Goal: Complete application form: Complete application form

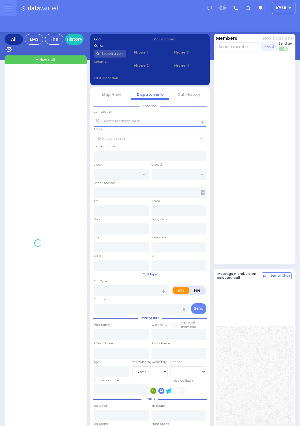
select select "Year"
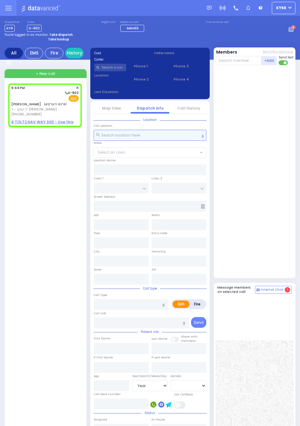
select select
radio input "true"
type input "SHRAGA"
type input "[PERSON_NAME]"
select select
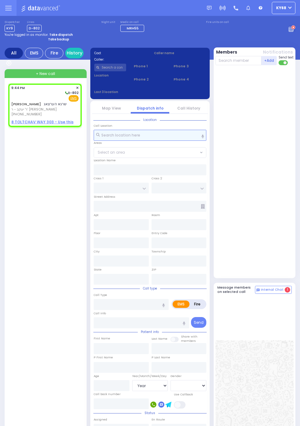
type input "21:44"
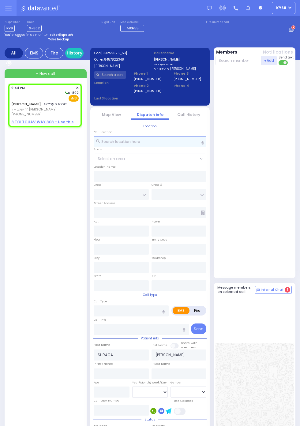
select select
radio input "true"
select select
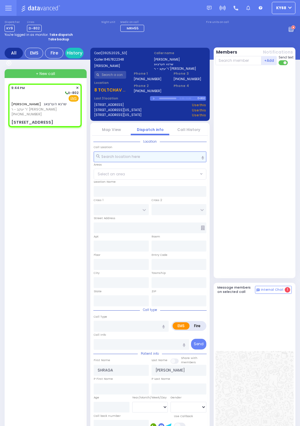
select select
type input "Allergic Reaction"
radio input "true"
select select
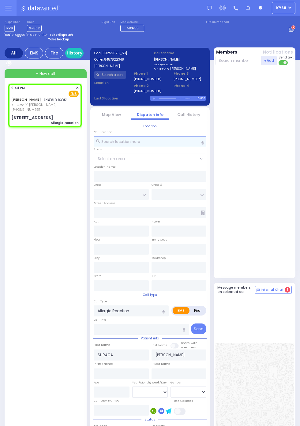
select select
radio input "true"
select select
radio input "true"
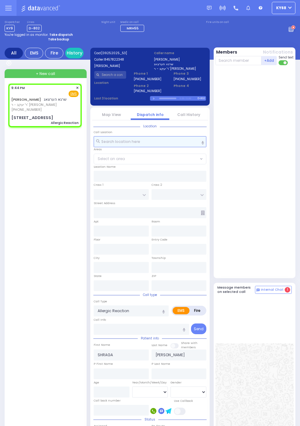
select select
radio input "true"
select select
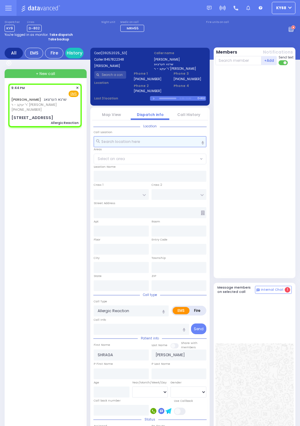
radio input "true"
select select
radio input "true"
select select
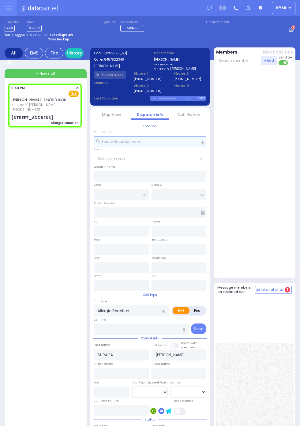
type input "[GEOGRAPHIC_DATA]"
type input "[STREET_ADDRESS]"
type input "[PERSON_NAME]"
type input "[US_STATE]"
type input "10950"
